Goal: Check status: Check status

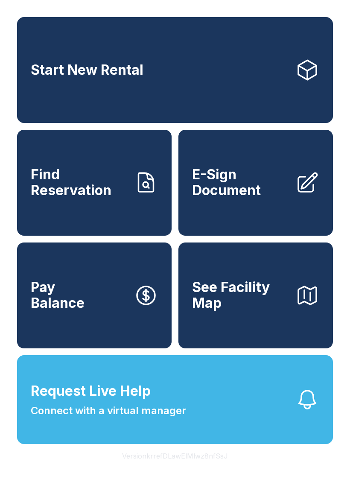
click at [81, 192] on span "Find Reservation" at bounding box center [79, 182] width 96 height 31
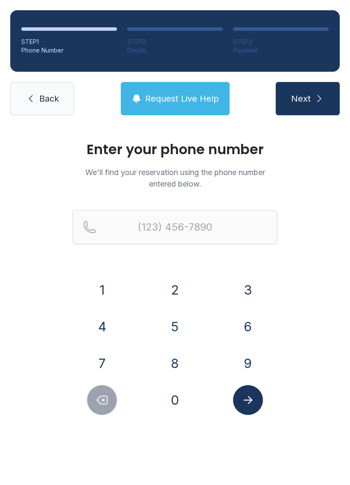
click at [101, 361] on button "7" at bounding box center [102, 363] width 30 height 30
click at [163, 403] on button "0" at bounding box center [175, 400] width 30 height 30
click at [103, 329] on button "4" at bounding box center [102, 326] width 30 height 30
click at [172, 289] on button "2" at bounding box center [175, 290] width 30 height 30
click at [96, 365] on button "7" at bounding box center [102, 363] width 30 height 30
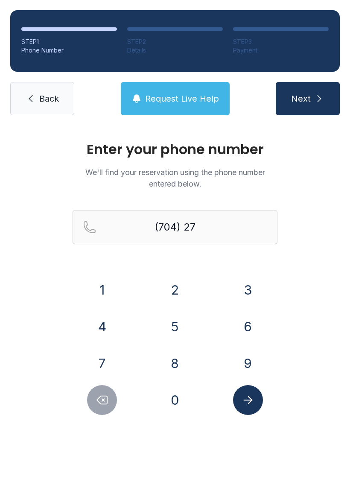
click at [96, 365] on button "7" at bounding box center [102, 363] width 30 height 30
click at [96, 289] on button "1" at bounding box center [102, 290] width 30 height 30
click at [169, 292] on button "2" at bounding box center [175, 290] width 30 height 30
click at [175, 337] on button "5" at bounding box center [175, 326] width 30 height 30
click at [172, 408] on button "0" at bounding box center [175, 400] width 30 height 30
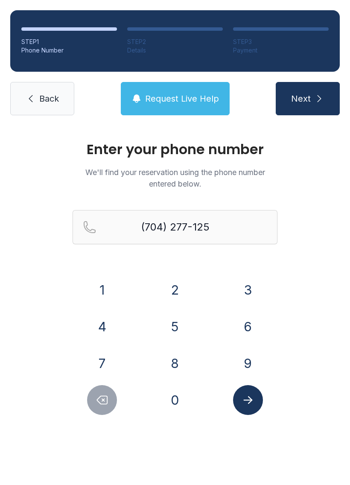
type input "[PHONE_NUMBER]"
click at [246, 404] on icon "Submit lookup form" at bounding box center [247, 399] width 13 height 13
